Goal: Task Accomplishment & Management: Use online tool/utility

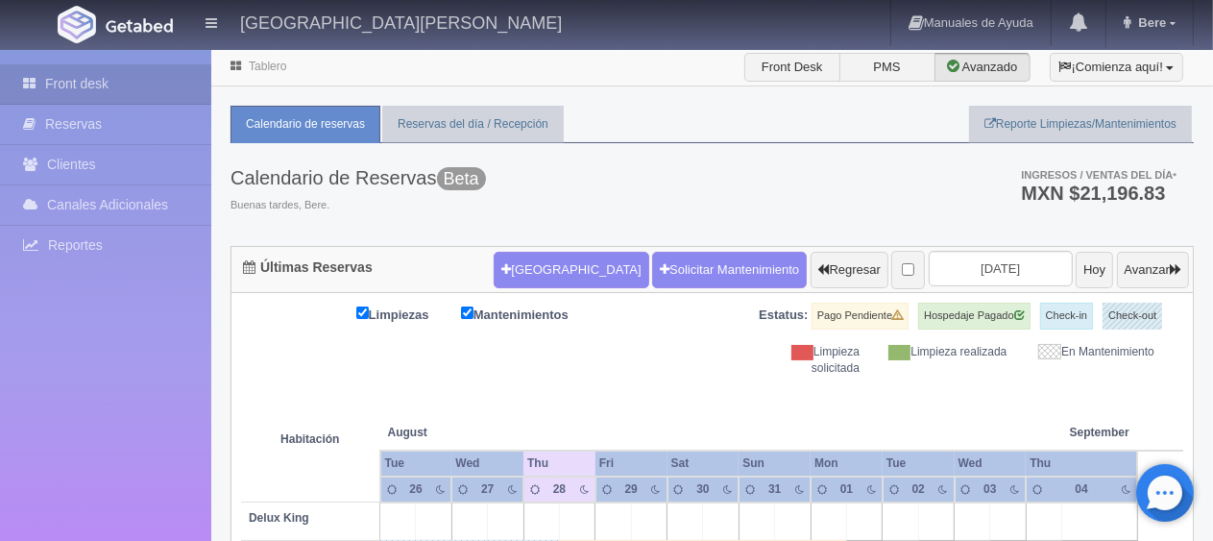
scroll to position [288, 0]
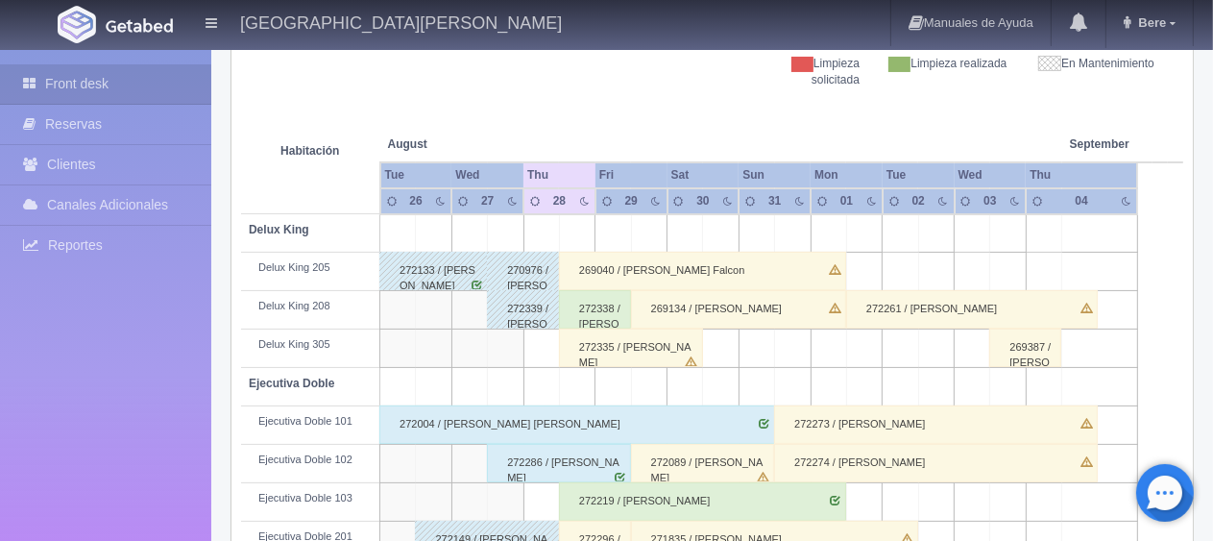
click at [593, 321] on div "272338 / [PERSON_NAME]" at bounding box center [595, 309] width 72 height 38
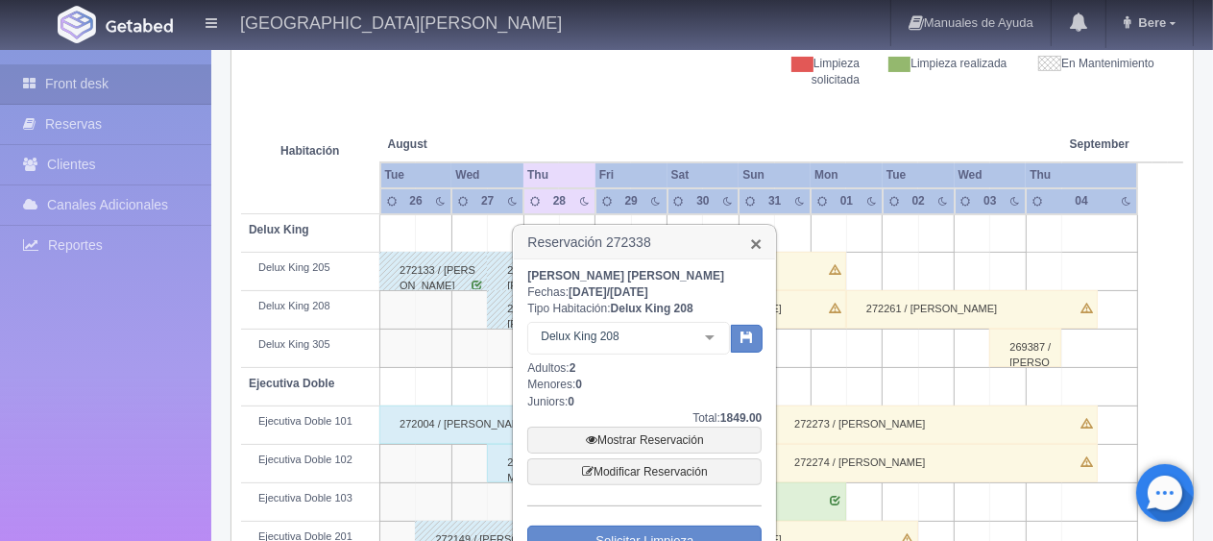
click at [752, 240] on link "×" at bounding box center [756, 243] width 12 height 20
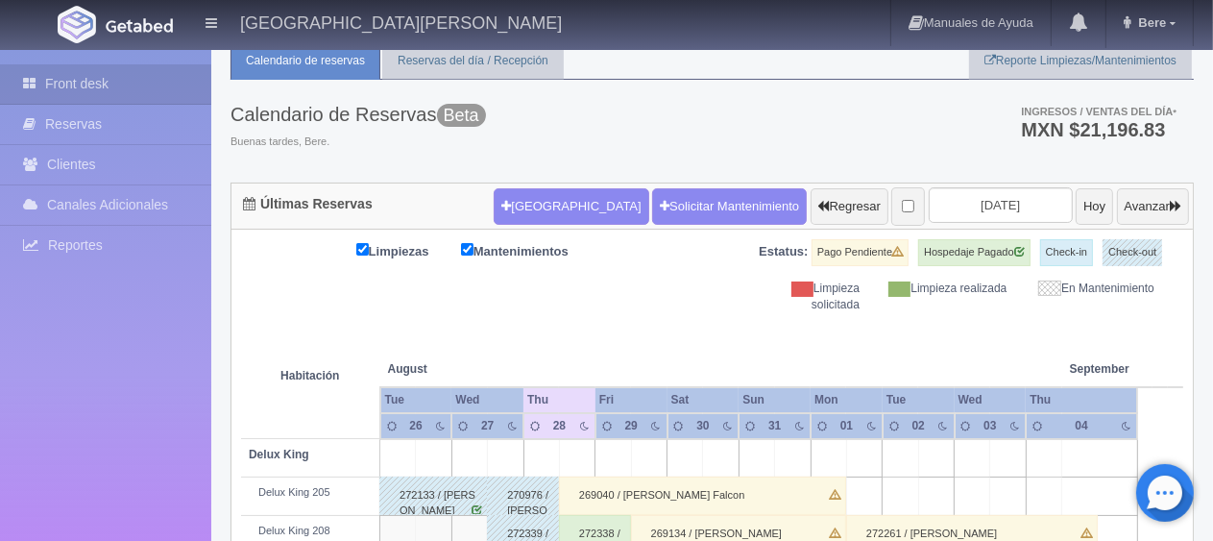
scroll to position [0, 0]
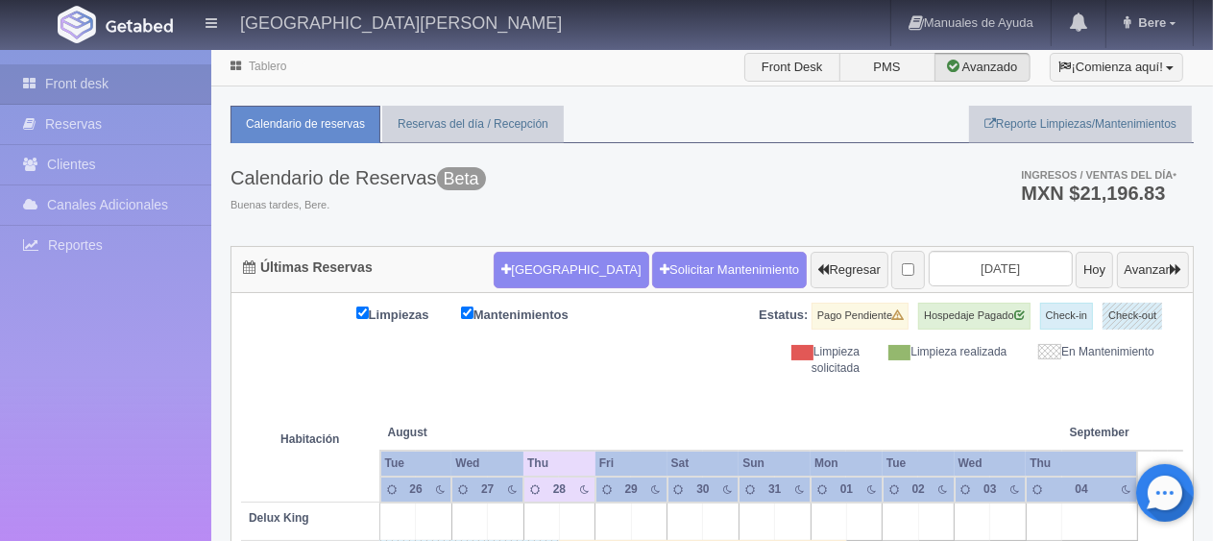
drag, startPoint x: 569, startPoint y: 196, endPoint x: 639, endPoint y: 159, distance: 79.5
click at [569, 195] on div "Calendario de Reservas Beta Buenas tardes, [GEOGRAPHIC_DATA]. Ingresos / Ventas…" at bounding box center [713, 194] width 964 height 103
click at [667, 152] on div "Calendario de Reservas Beta Buenas tardes, [GEOGRAPHIC_DATA]. Ingresos / Ventas…" at bounding box center [713, 194] width 964 height 103
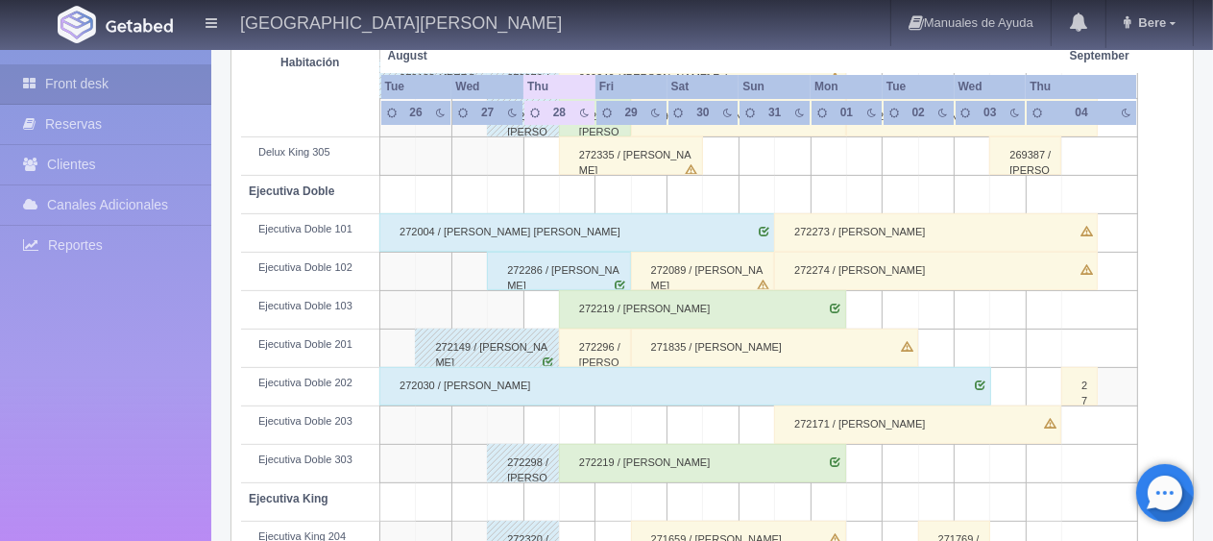
click at [627, 311] on div "272219 / [PERSON_NAME]" at bounding box center [702, 309] width 287 height 38
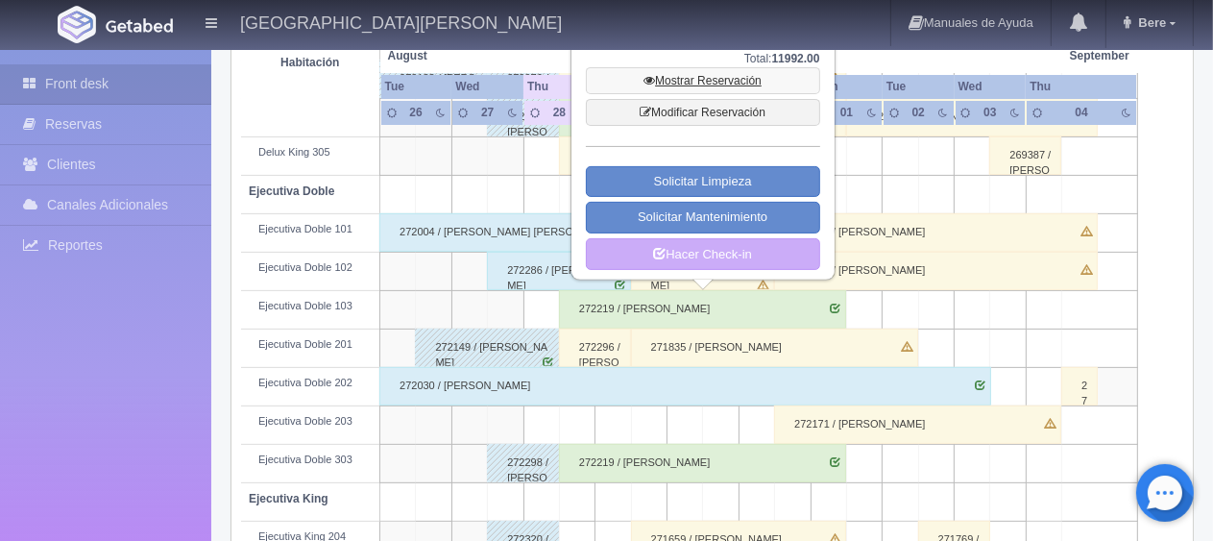
click at [723, 86] on link "Mostrar Reservación" at bounding box center [703, 80] width 234 height 27
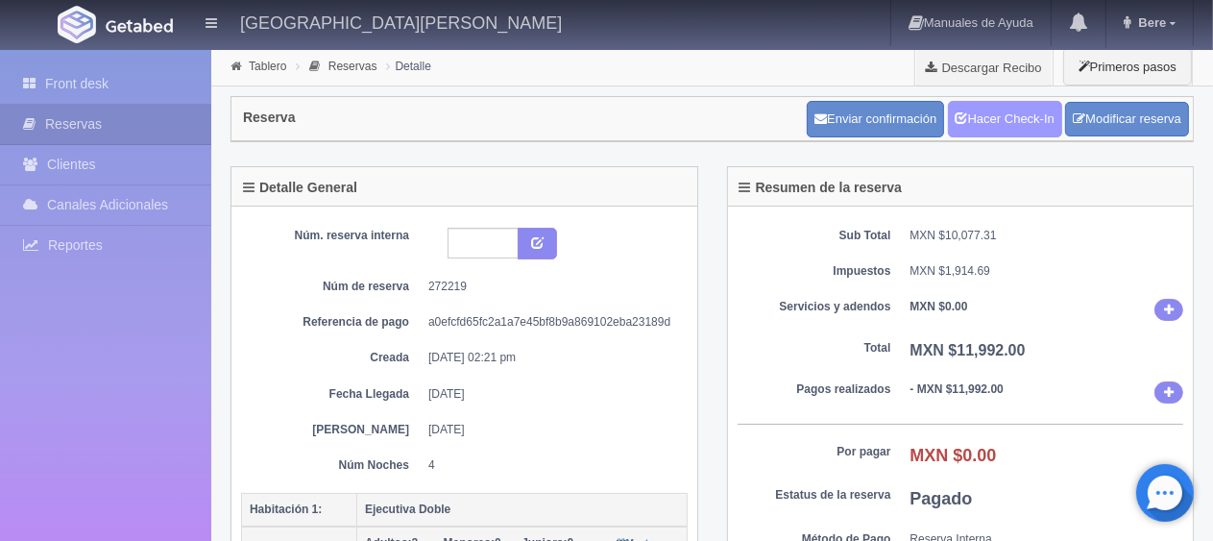
click at [1005, 115] on link "Hacer Check-In" at bounding box center [1005, 119] width 114 height 37
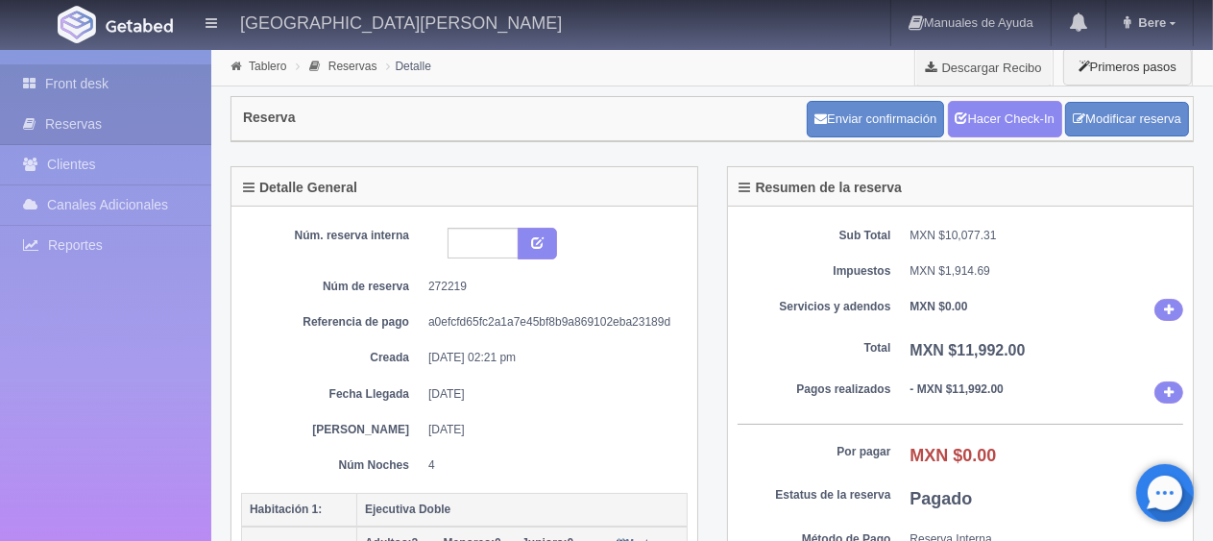
click at [162, 83] on link "Front desk" at bounding box center [105, 83] width 211 height 39
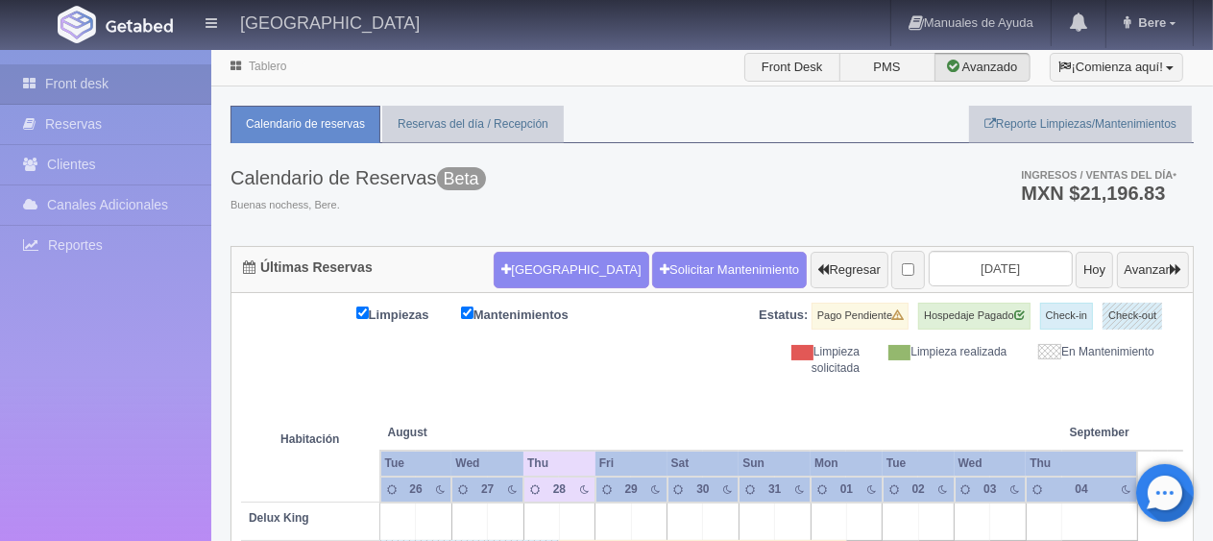
click at [622, 406] on th at bounding box center [578, 413] width 108 height 73
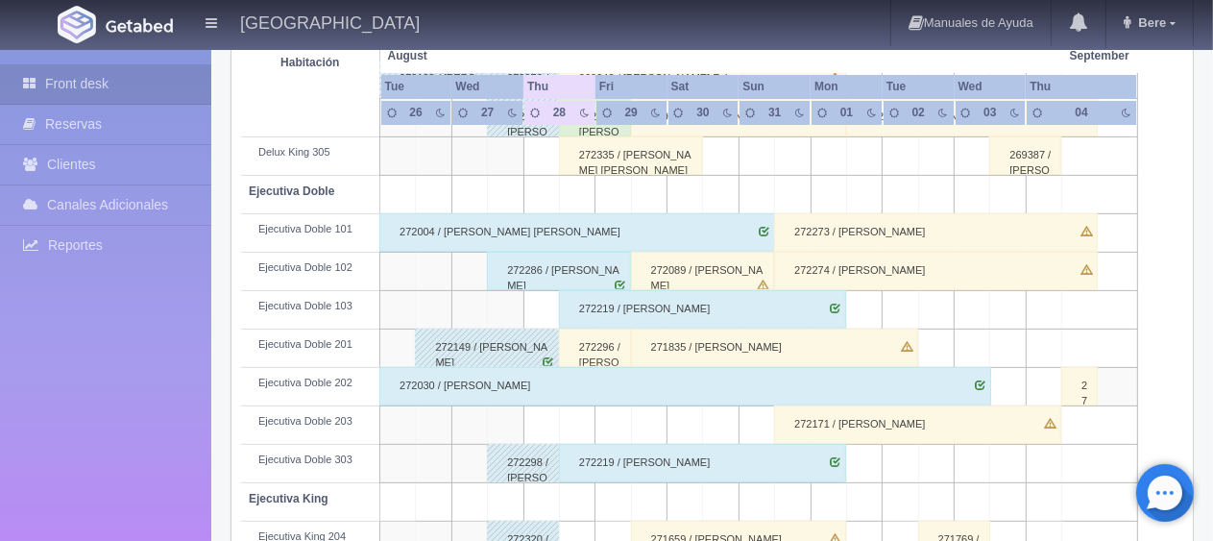
scroll to position [576, 0]
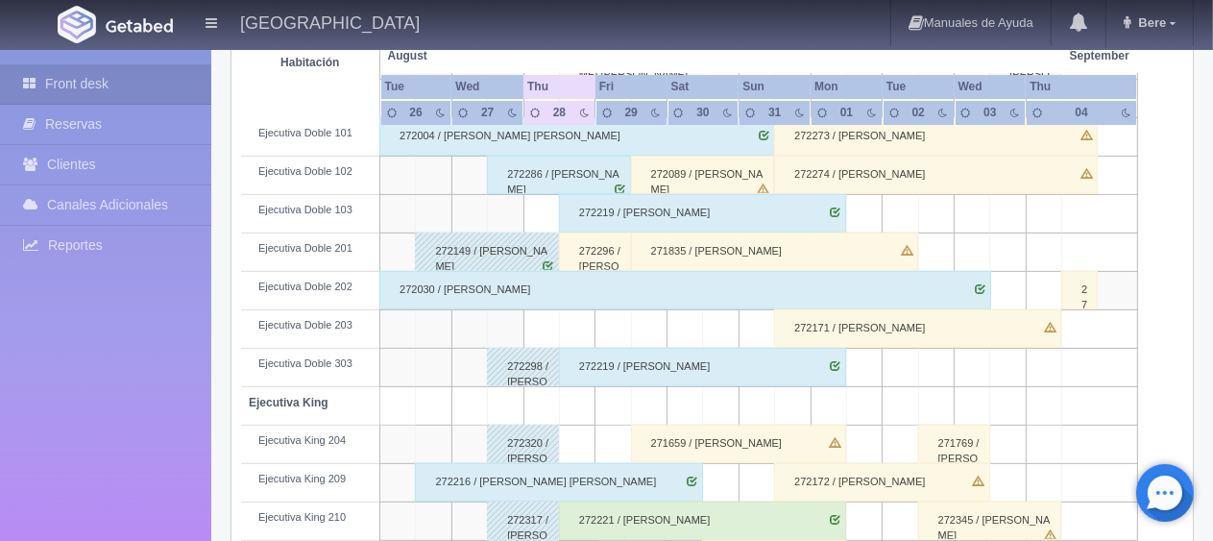
click at [567, 186] on div "272286 / [PERSON_NAME]" at bounding box center [559, 175] width 144 height 38
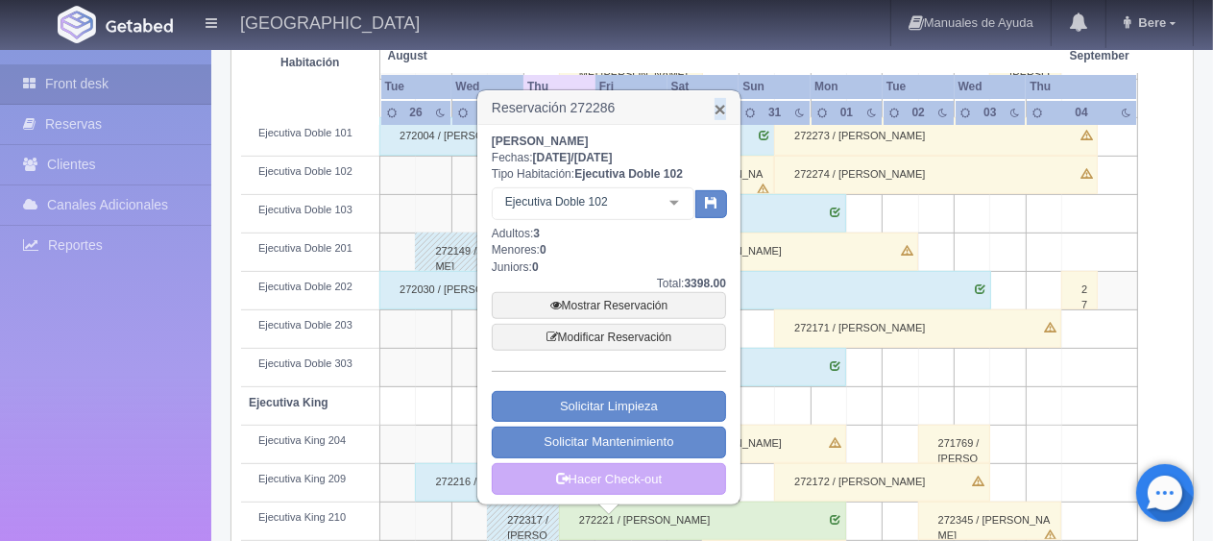
click at [720, 105] on link "×" at bounding box center [721, 109] width 12 height 20
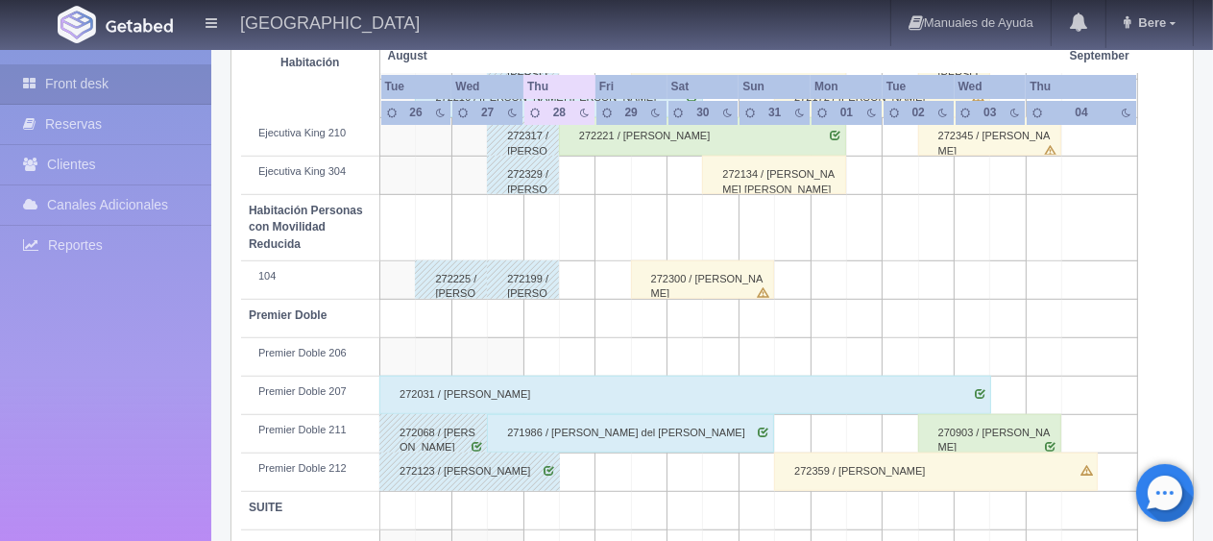
scroll to position [1024, 0]
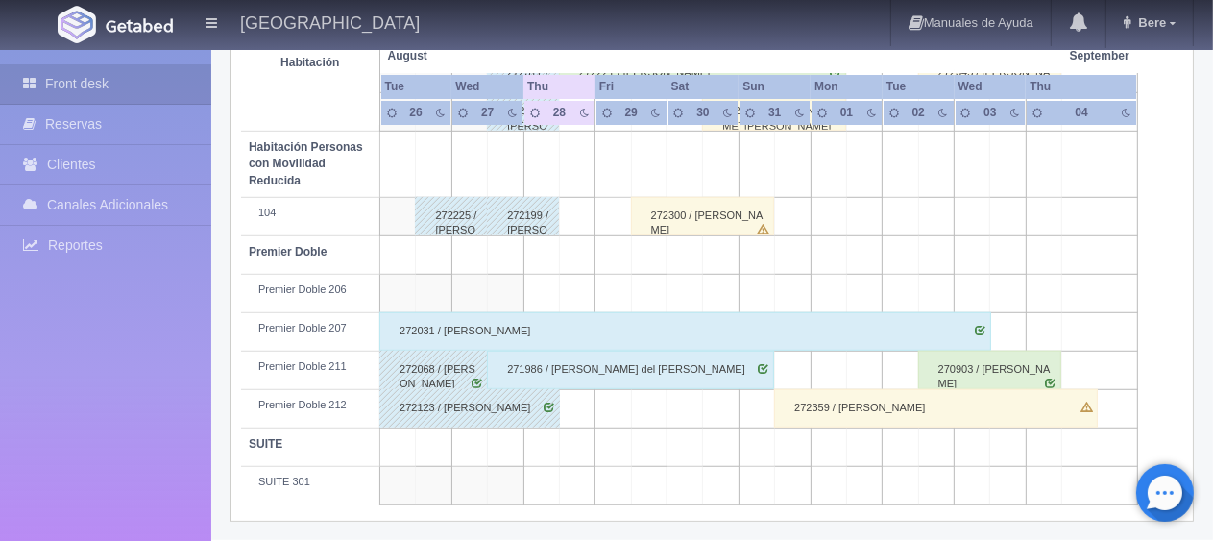
click at [961, 407] on div "272359 / [PERSON_NAME]" at bounding box center [936, 408] width 324 height 38
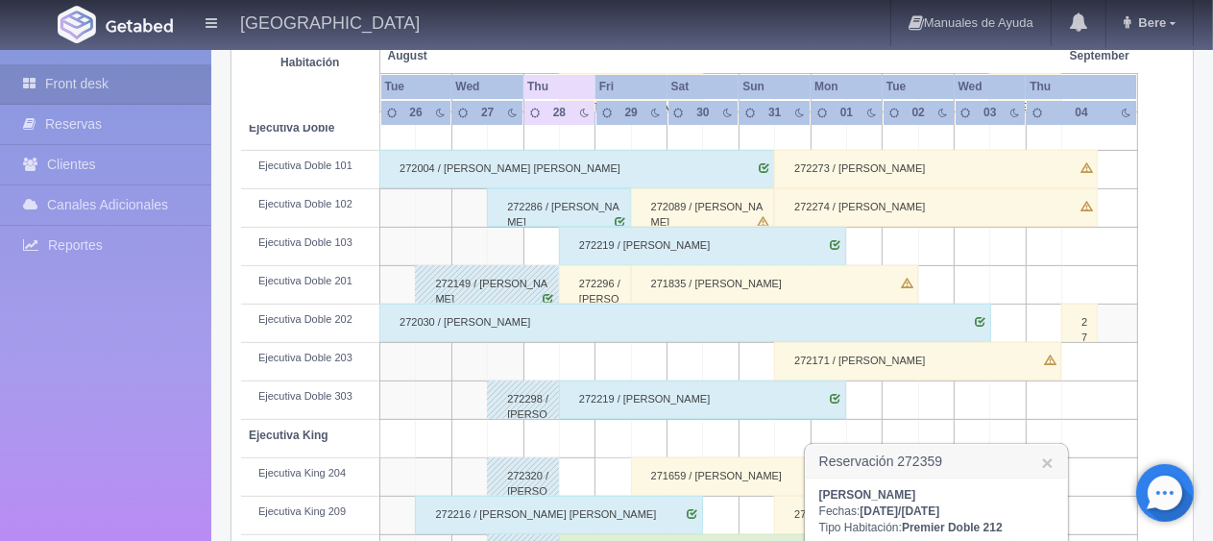
scroll to position [832, 0]
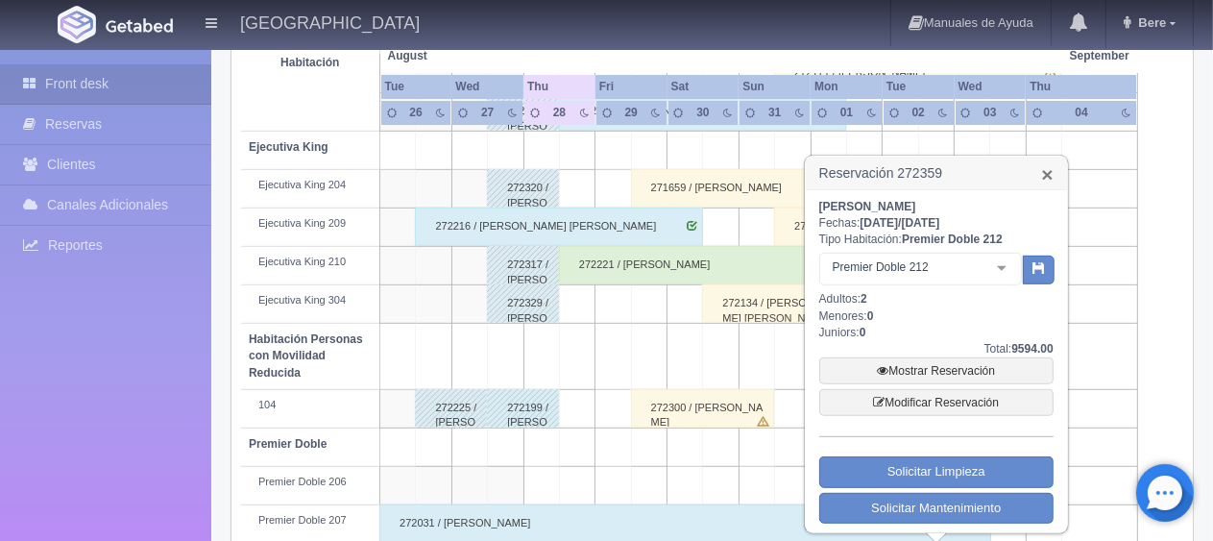
click at [1048, 171] on link "×" at bounding box center [1047, 174] width 12 height 20
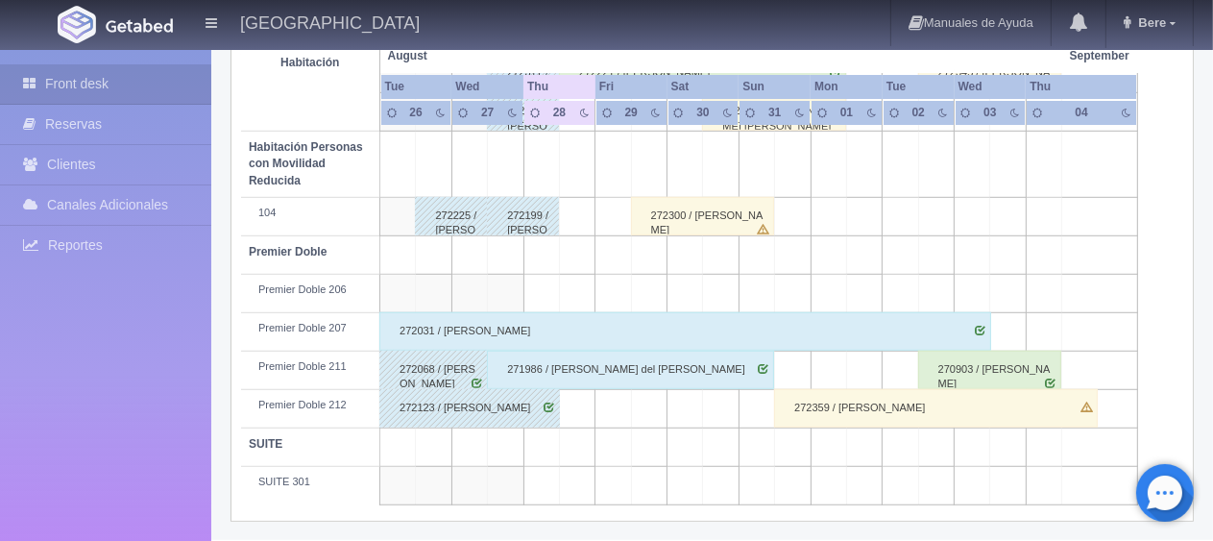
scroll to position [544, 0]
